Goal: Obtain resource: Obtain resource

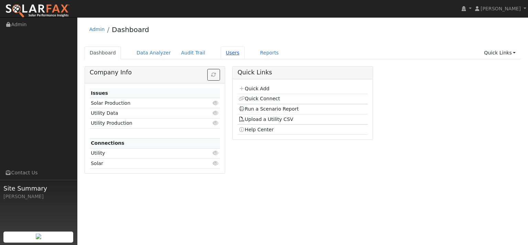
click at [245, 59] on link "Users" at bounding box center [233, 52] width 24 height 13
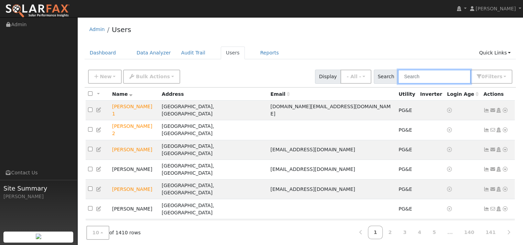
click at [402, 84] on input "text" at bounding box center [434, 76] width 73 height 14
paste input "Deanna Tong"
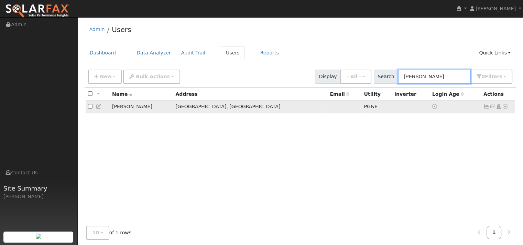
type input "Deanna Tong"
click at [504, 109] on icon at bounding box center [505, 106] width 6 height 5
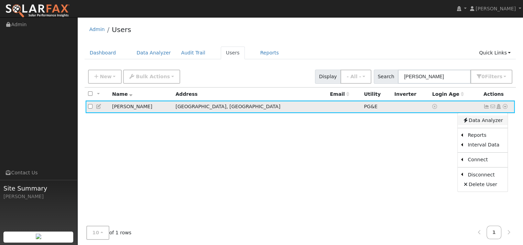
click at [483, 125] on link "Data Analyzer" at bounding box center [483, 120] width 50 height 10
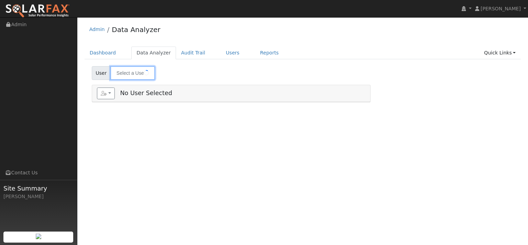
type input "[PERSON_NAME]"
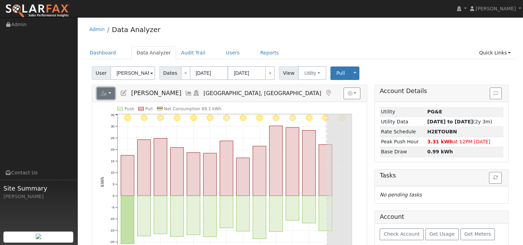
click at [115, 99] on button "button" at bounding box center [106, 93] width 18 height 12
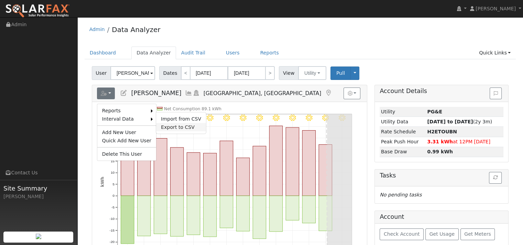
click at [190, 131] on link "Export to CSV" at bounding box center [181, 127] width 50 height 8
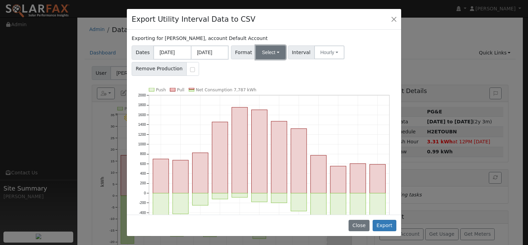
click at [285, 59] on button "Select" at bounding box center [271, 52] width 30 height 14
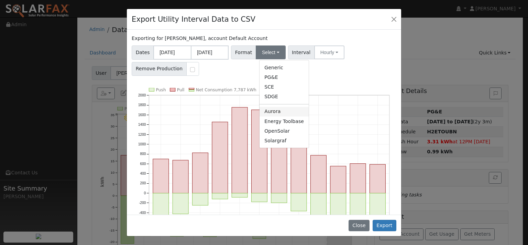
click at [278, 116] on link "Aurora" at bounding box center [284, 112] width 49 height 10
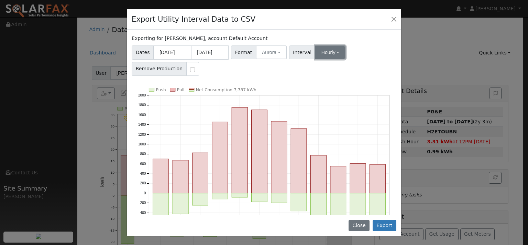
click at [344, 59] on button "Hourly" at bounding box center [330, 52] width 30 height 14
click at [345, 72] on link "15 Minute" at bounding box center [343, 68] width 48 height 10
click at [376, 222] on button "Export" at bounding box center [385, 225] width 24 height 12
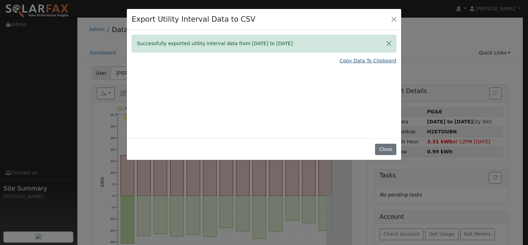
click at [345, 64] on link "Copy Data To Clipboard" at bounding box center [368, 60] width 57 height 7
click at [353, 64] on link "Copy Data To Clipboard" at bounding box center [368, 60] width 57 height 7
